Goal: Task Accomplishment & Management: Manage account settings

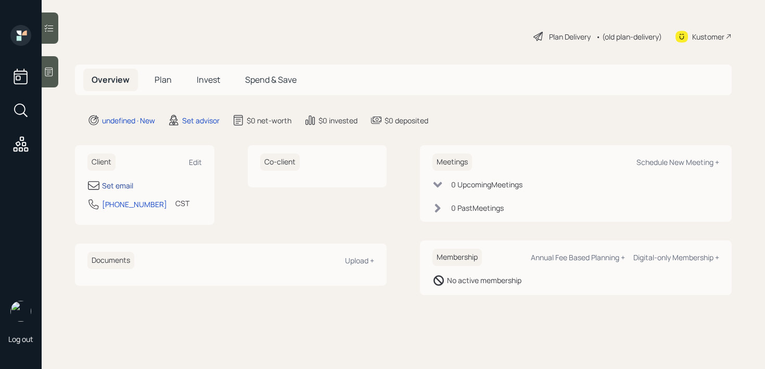
click at [129, 187] on div "Set email" at bounding box center [117, 185] width 31 height 11
select select "America/Chicago"
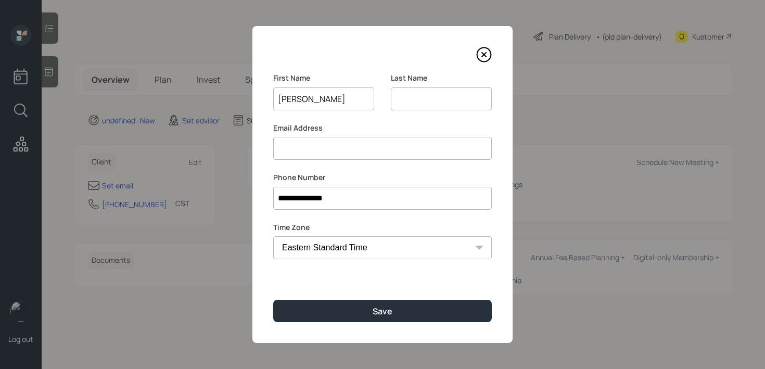
type input "Kyle"
type input "Yoder"
click at [387, 293] on div "**********" at bounding box center [382, 184] width 260 height 317
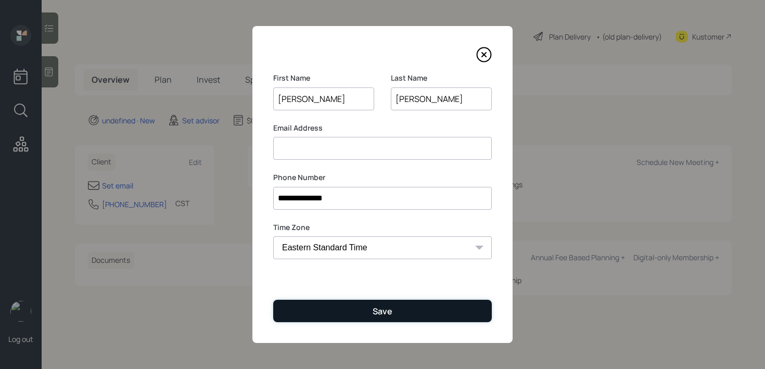
click at [387, 310] on div "Save" at bounding box center [383, 310] width 20 height 11
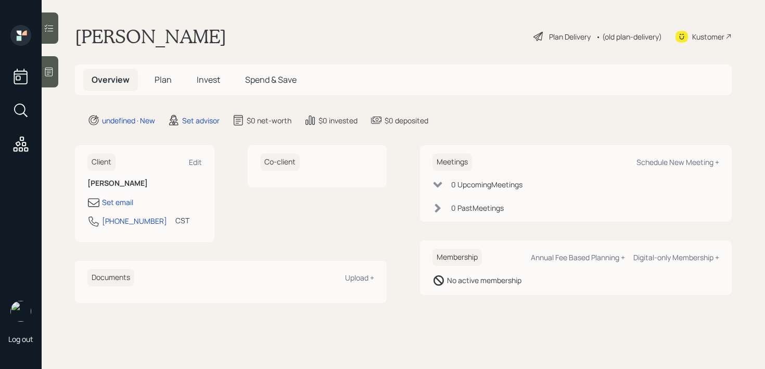
click at [54, 65] on div at bounding box center [50, 71] width 17 height 31
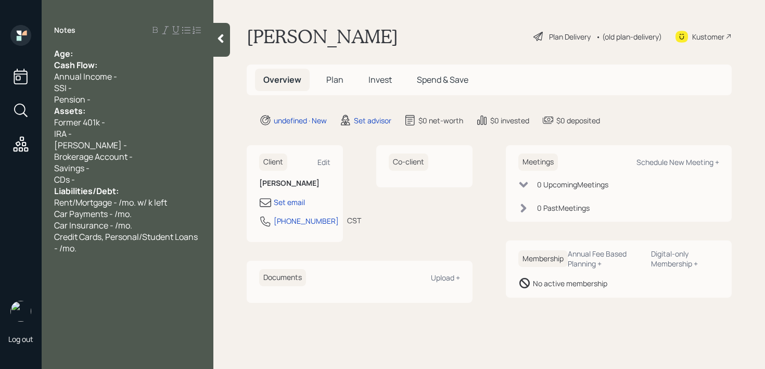
click at [137, 50] on div "Age:" at bounding box center [127, 53] width 147 height 11
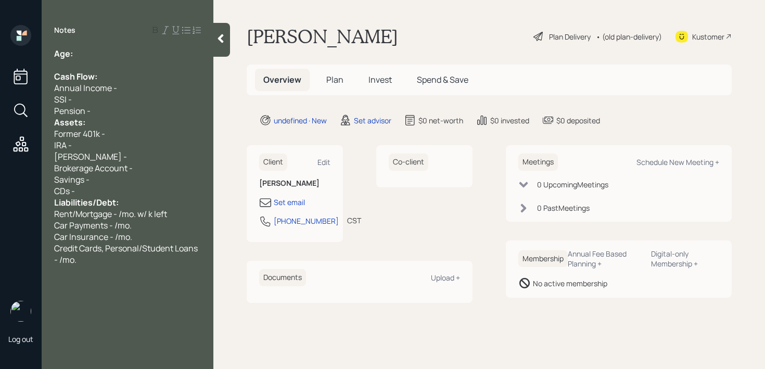
click at [108, 111] on div "Pension -" at bounding box center [127, 110] width 147 height 11
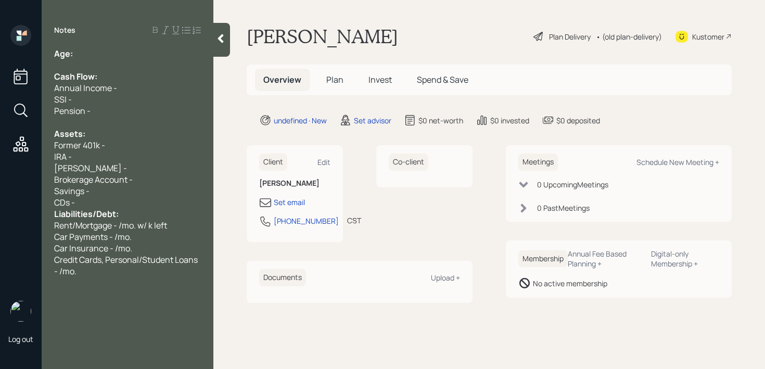
click at [112, 206] on div "CDs -" at bounding box center [127, 202] width 147 height 11
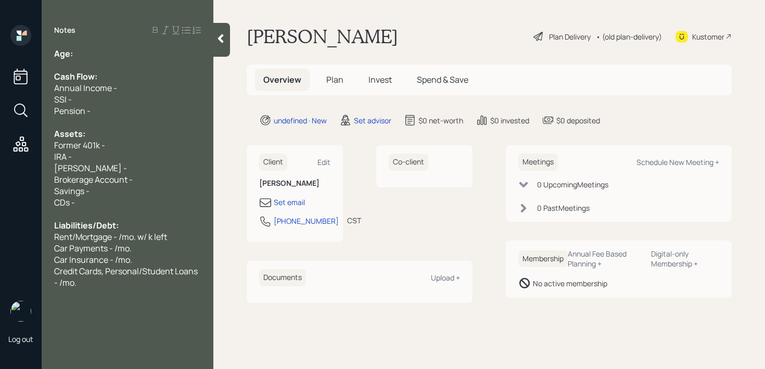
click at [117, 59] on div at bounding box center [127, 64] width 147 height 11
click at [121, 50] on div "Age:" at bounding box center [127, 53] width 147 height 11
drag, startPoint x: 89, startPoint y: 49, endPoint x: 74, endPoint y: 52, distance: 14.7
click at [74, 52] on div "Age: 65" at bounding box center [127, 53] width 147 height 11
click at [93, 51] on div "Age: 65" at bounding box center [127, 53] width 147 height 11
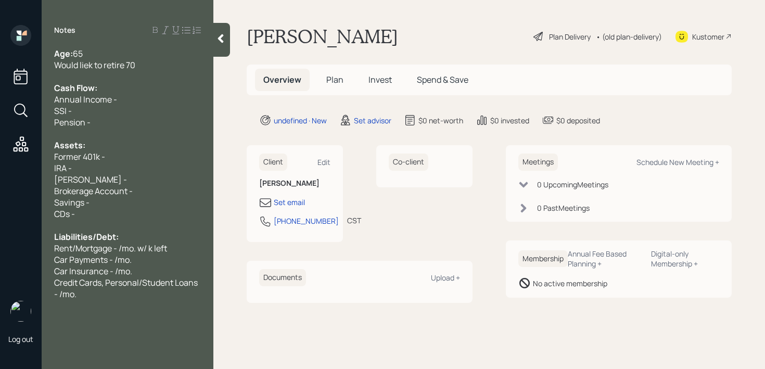
click at [90, 68] on span "Would liek to retire 70" at bounding box center [94, 64] width 81 height 11
click at [195, 85] on div "Cash Flow:" at bounding box center [127, 87] width 147 height 11
drag, startPoint x: 80, startPoint y: 158, endPoint x: 9, endPoint y: 158, distance: 70.8
click at [33, 158] on div "Log out Notes Age: 65 Would like to retire 70 Cash Flow: Annual Income - SSI - …" at bounding box center [382, 184] width 765 height 369
click at [165, 165] on div "IRA -" at bounding box center [127, 167] width 147 height 11
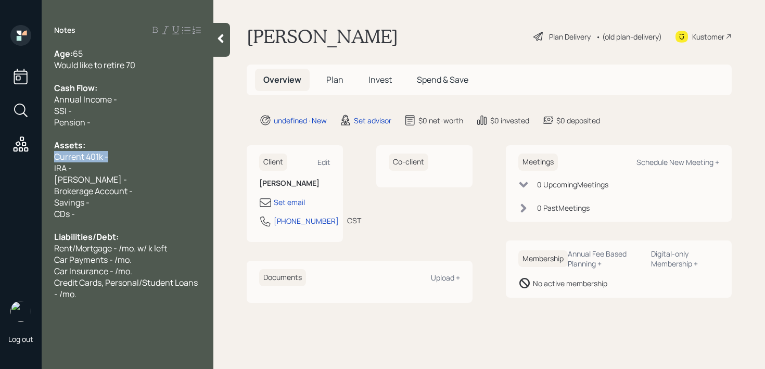
drag, startPoint x: 162, startPoint y: 158, endPoint x: 48, endPoint y: 152, distance: 113.6
click at [48, 152] on div "Age: 65 Would like to retire 70 Cash Flow: Annual Income - SSI - Pension - Asse…" at bounding box center [128, 174] width 172 height 252
click at [118, 173] on div "Age: 65 Would like to retire 70 Cash Flow: Annual Income - SSI - Pension - Asse…" at bounding box center [127, 174] width 147 height 252
drag, startPoint x: 148, startPoint y: 192, endPoint x: 0, endPoint y: 192, distance: 148.3
click at [0, 192] on div "Log out Notes Age: 65 Would like to retire 70 Cash Flow: Annual Income - SSI - …" at bounding box center [382, 184] width 765 height 369
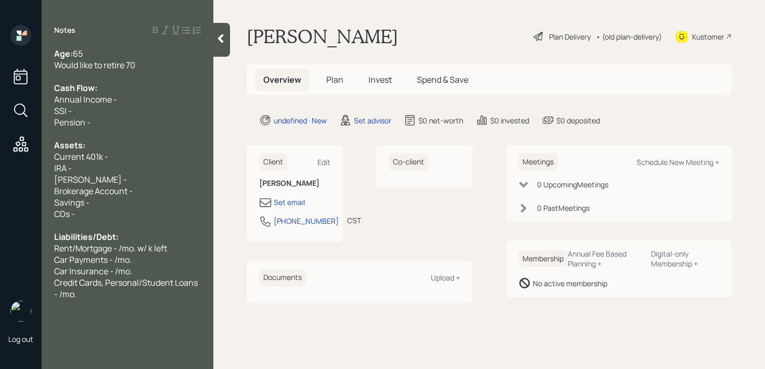
click at [146, 201] on div "Savings -" at bounding box center [127, 202] width 147 height 11
drag, startPoint x: 148, startPoint y: 203, endPoint x: 0, endPoint y: 203, distance: 148.3
click at [0, 203] on div "Log out Notes Age: 65 Would like to retire 70 Cash Flow: Annual Income - SSI - …" at bounding box center [382, 184] width 765 height 369
click at [106, 200] on div "Savings -" at bounding box center [127, 202] width 147 height 11
click at [138, 204] on div "Savings - 100k" at bounding box center [127, 202] width 147 height 11
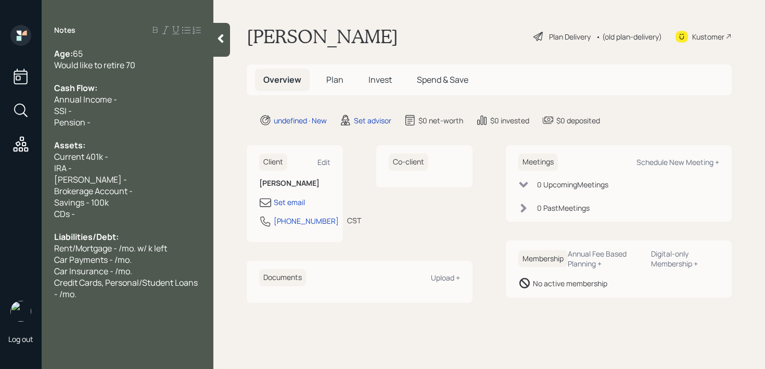
click at [156, 176] on div "Roth IRA -" at bounding box center [127, 179] width 147 height 11
click at [156, 185] on div "Brokerage Account -" at bounding box center [127, 190] width 147 height 11
drag, startPoint x: 156, startPoint y: 186, endPoint x: 0, endPoint y: 186, distance: 155.6
click at [0, 186] on div "Log out Notes Age: 65 Would like to retire 70 Cash Flow: Annual Income - SSI - …" at bounding box center [382, 184] width 765 height 369
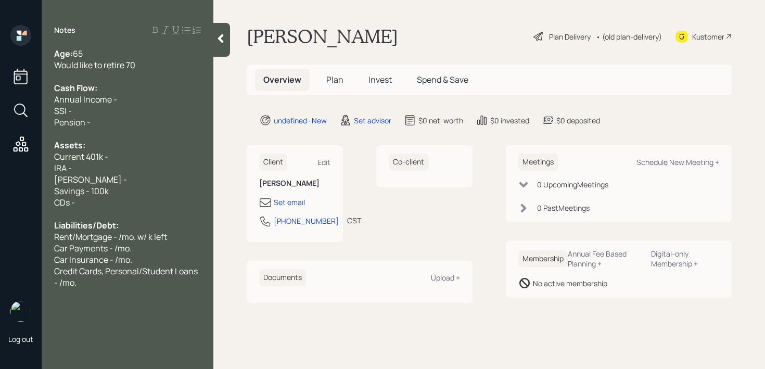
click at [111, 154] on div "Current 401k -" at bounding box center [127, 156] width 147 height 11
click at [136, 150] on div "Assets:" at bounding box center [127, 144] width 147 height 11
click at [136, 158] on div "Current 401k -" at bounding box center [127, 156] width 147 height 11
drag, startPoint x: 96, startPoint y: 186, endPoint x: 88, endPoint y: 183, distance: 8.2
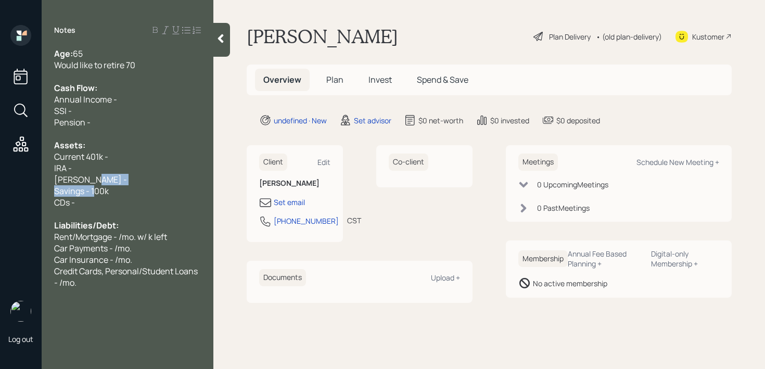
click at [88, 183] on div "Age: 65 Would like to retire 70 Cash Flow: Annual Income - SSI - Pension - Asse…" at bounding box center [127, 168] width 147 height 240
click at [88, 183] on span "Roth IRA -" at bounding box center [90, 179] width 73 height 11
drag, startPoint x: 97, startPoint y: 182, endPoint x: 28, endPoint y: 171, distance: 70.1
click at [28, 171] on div "Log out Notes Age: 65 Would like to retire 70 Cash Flow: Annual Income - SSI - …" at bounding box center [382, 184] width 765 height 369
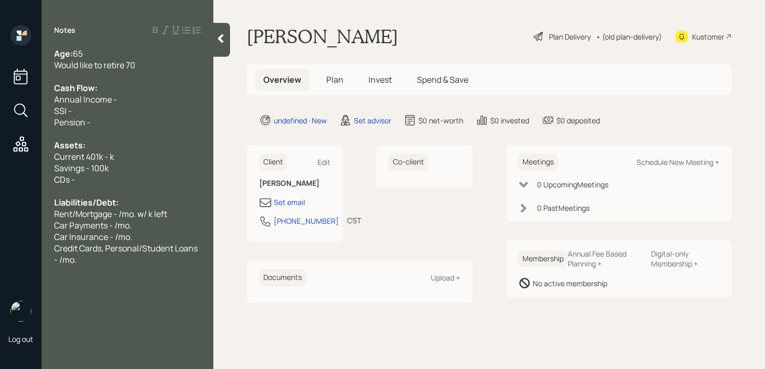
click at [110, 155] on span "Current 401k - k" at bounding box center [84, 156] width 60 height 11
drag, startPoint x: 127, startPoint y: 123, endPoint x: 45, endPoint y: 107, distance: 83.9
click at [45, 107] on div "Age: 65 Would like to retire 70 Cash Flow: Annual Income - SSI - Pension - Asse…" at bounding box center [128, 156] width 172 height 217
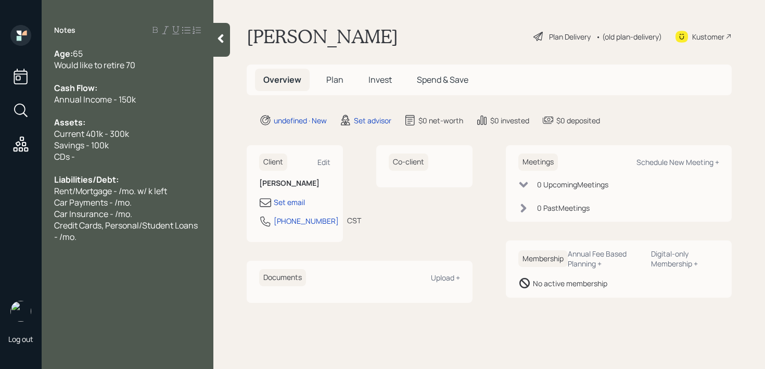
click at [86, 226] on span "Credit Cards, Personal/Student Loans - /mo." at bounding box center [126, 231] width 145 height 23
click at [86, 238] on div "Credit Cards, Personal/Student Loans - /mo." at bounding box center [127, 231] width 147 height 23
click at [77, 230] on span "Credit Cards, Personal/Student Loans - /mo." at bounding box center [126, 231] width 145 height 23
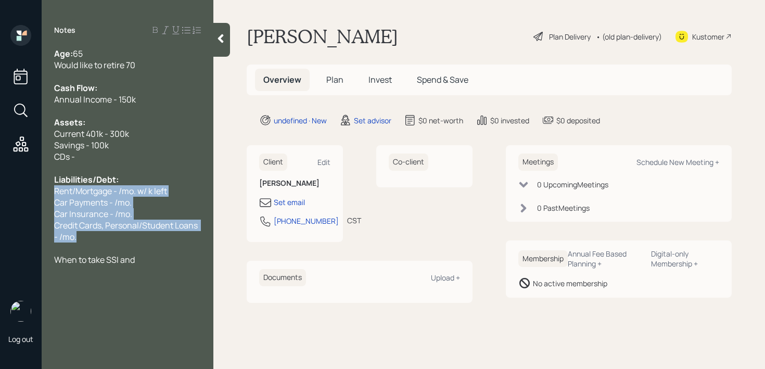
drag, startPoint x: 79, startPoint y: 242, endPoint x: 52, endPoint y: 188, distance: 60.3
click at [52, 188] on div "Age: 65 Would like to retire 70 Cash Flow: Annual Income - 150k Assets: Current…" at bounding box center [128, 156] width 172 height 217
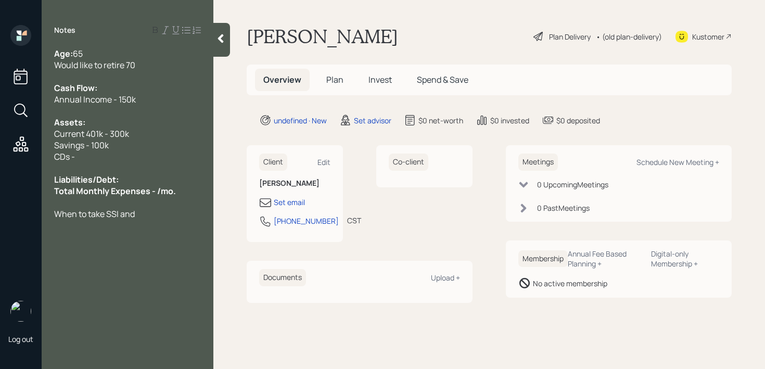
click at [161, 188] on span "Total Monthly Expenses - /mo." at bounding box center [115, 190] width 122 height 11
drag, startPoint x: 189, startPoint y: 193, endPoint x: 0, endPoint y: 193, distance: 188.9
click at [0, 193] on div "Log out Notes Age: 65 Would like to retire 70 Cash Flow: Annual Income - 150k A…" at bounding box center [382, 184] width 765 height 369
click at [138, 184] on div "Liabilities/Debt:" at bounding box center [127, 179] width 147 height 11
click at [155, 192] on span "Total Monthly Expenses - /mo." at bounding box center [111, 190] width 114 height 11
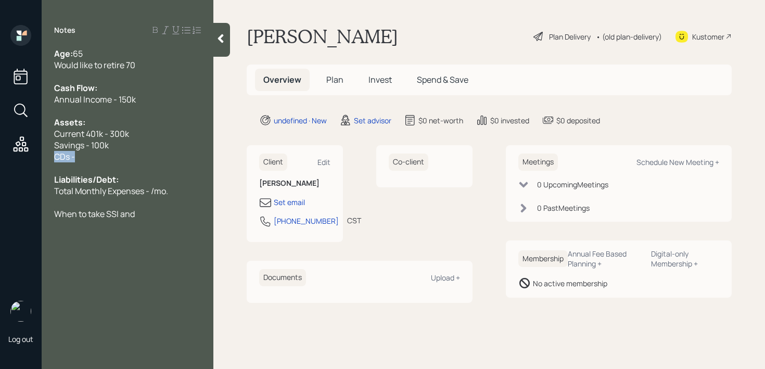
drag, startPoint x: 98, startPoint y: 158, endPoint x: 25, endPoint y: 157, distance: 72.8
click at [25, 157] on div "Log out Notes Age: 65 Would like to retire 70 Cash Flow: Annual Income - 150k A…" at bounding box center [382, 184] width 765 height 369
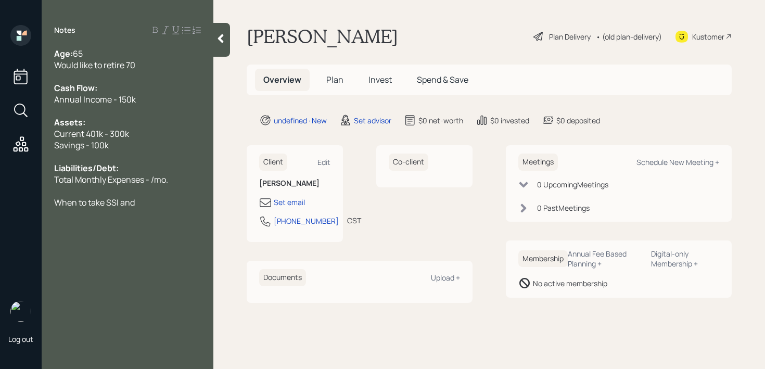
click at [151, 176] on span "Total Monthly Expenses - /mo." at bounding box center [111, 179] width 114 height 11
click at [178, 176] on div "Total Monthly Expenses - /mo." at bounding box center [127, 179] width 147 height 11
click at [224, 45] on div at bounding box center [221, 40] width 17 height 34
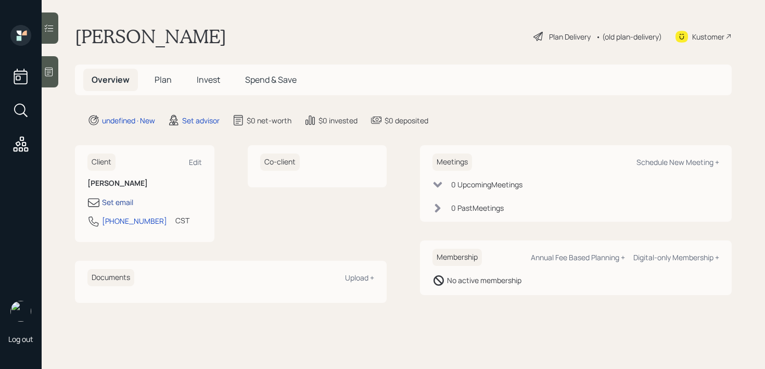
click at [130, 200] on div "Set email" at bounding box center [117, 202] width 31 height 11
select select "America/Chicago"
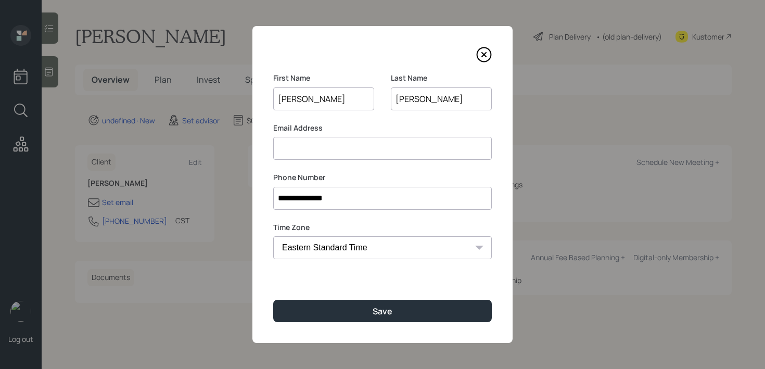
click at [390, 149] on input at bounding box center [382, 148] width 219 height 23
type input "toder"
drag, startPoint x: 408, startPoint y: 153, endPoint x: 259, endPoint y: 153, distance: 149.3
click at [259, 153] on div "**********" at bounding box center [382, 184] width 260 height 317
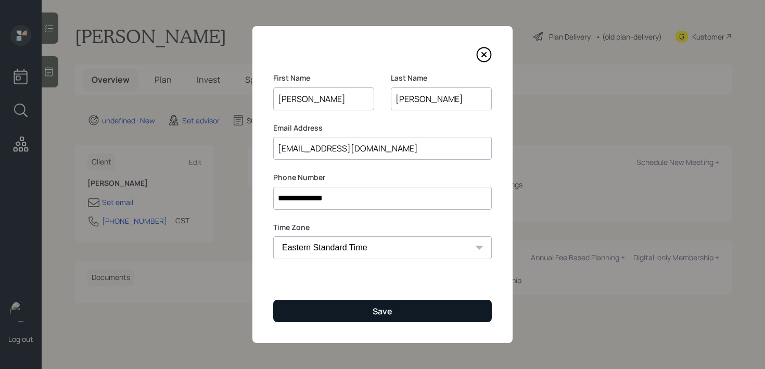
type input "yoderkyle@yahoo.com"
click at [393, 316] on button "Save" at bounding box center [382, 311] width 219 height 22
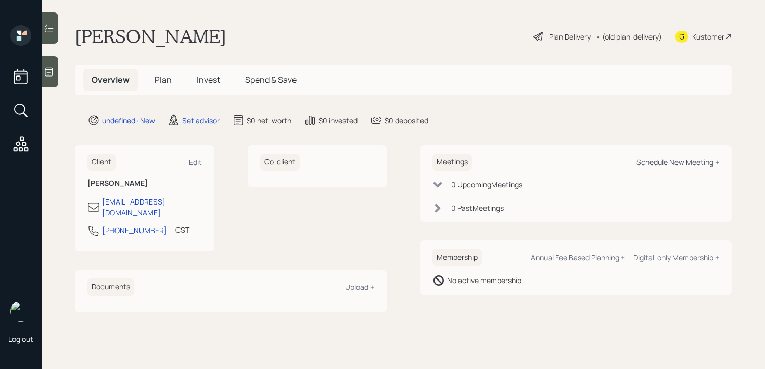
click at [669, 161] on div "Schedule New Meeting +" at bounding box center [677, 162] width 83 height 10
select select "round-robin"
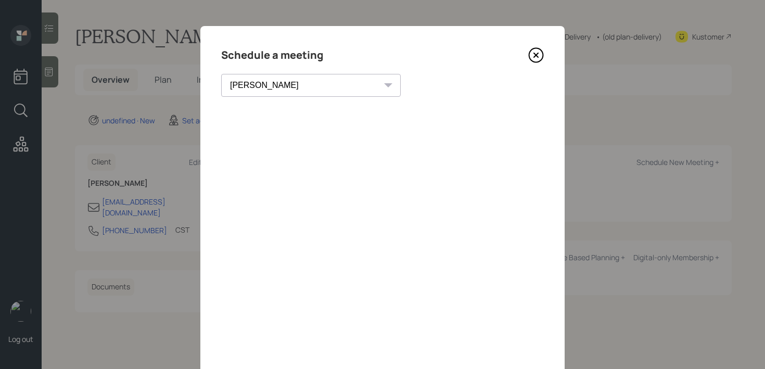
click at [530, 61] on icon at bounding box center [536, 55] width 16 height 16
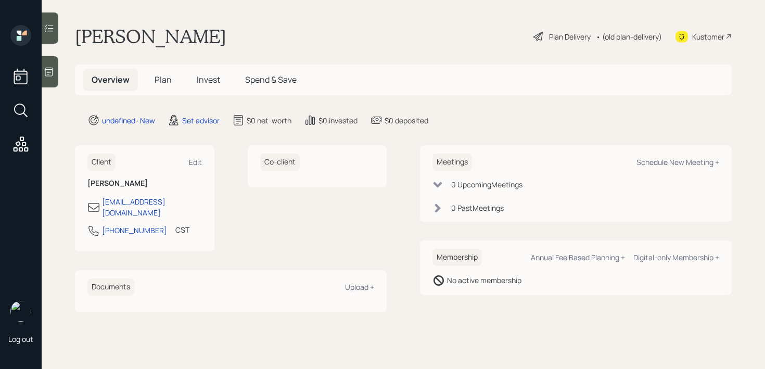
click at [60, 67] on main "Kyle Yoder Plan Delivery • (old plan-delivery) Kustomer Overview Plan Invest Sp…" at bounding box center [403, 184] width 723 height 369
click at [53, 68] on icon at bounding box center [49, 72] width 10 height 10
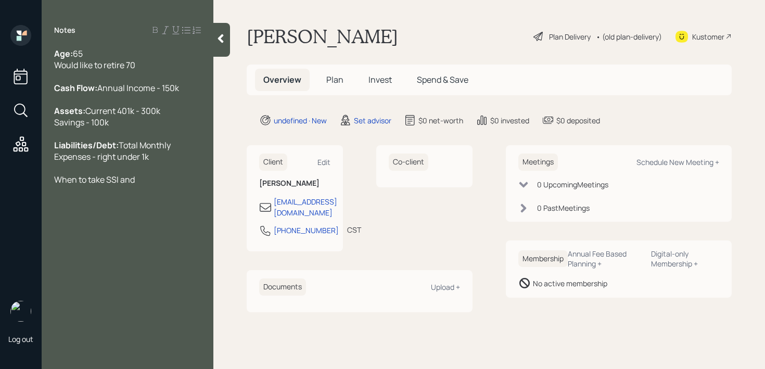
click at [153, 63] on div "Age: 65 Would like to retire 70" at bounding box center [127, 59] width 147 height 23
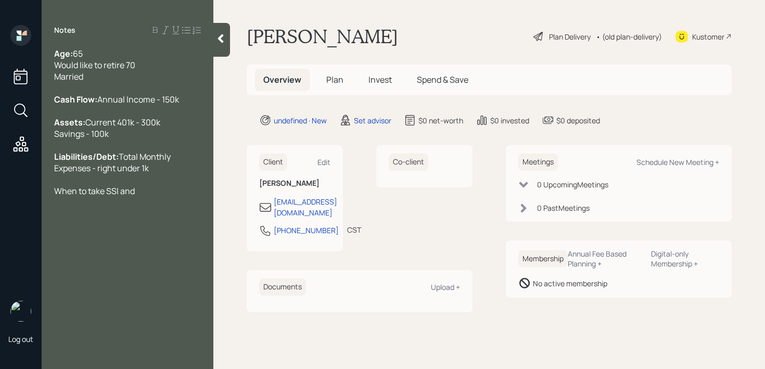
click at [145, 174] on div "Liabilities/Debt: Total Monthly Expenses - right under 1k" at bounding box center [127, 162] width 147 height 23
click at [222, 51] on div at bounding box center [221, 40] width 17 height 34
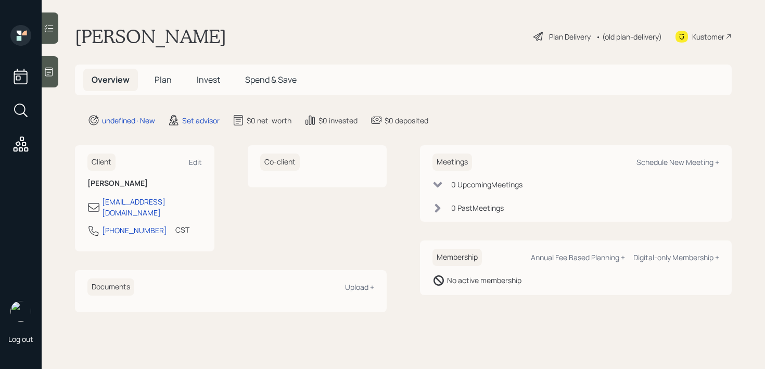
click at [708, 40] on div "Kustomer" at bounding box center [708, 36] width 32 height 11
click at [175, 224] on div "CST" at bounding box center [182, 229] width 14 height 11
click at [194, 167] on div "Client Edit" at bounding box center [144, 161] width 114 height 17
click at [194, 162] on div "Edit" at bounding box center [195, 162] width 13 height 10
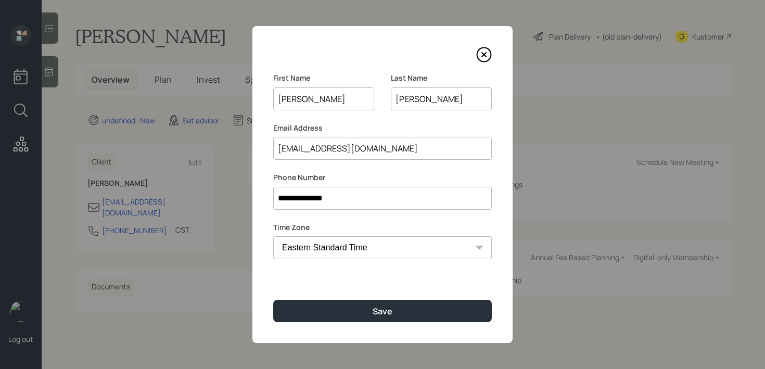
click at [354, 242] on select "Eastern Standard Time Central Standard Time Mountain Standard Time Pacific Stan…" at bounding box center [382, 247] width 219 height 23
select select "America/New_York"
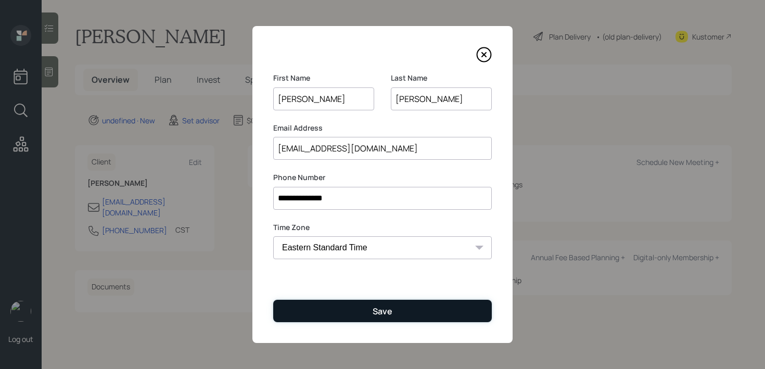
click at [357, 305] on button "Save" at bounding box center [382, 311] width 219 height 22
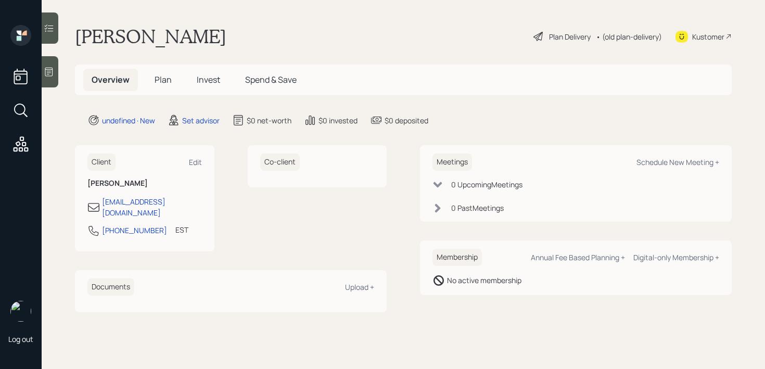
click at [54, 74] on icon at bounding box center [49, 72] width 10 height 10
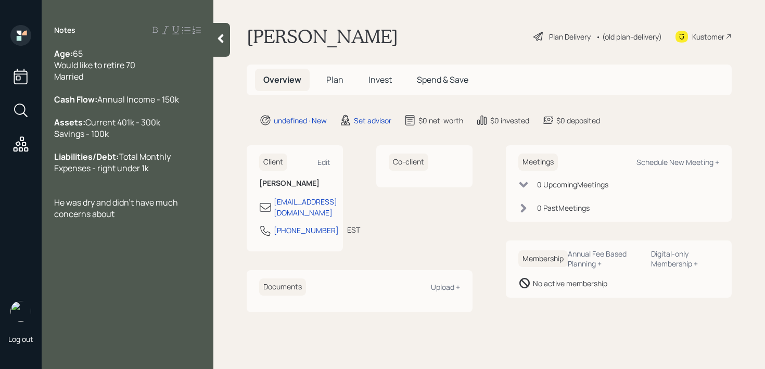
click at [177, 220] on span "He was dry and didn't have much concerns about" at bounding box center [116, 208] width 125 height 23
click at [159, 220] on div "He was dry and didn't have many concerns about" at bounding box center [127, 208] width 147 height 23
